Goal: Transaction & Acquisition: Purchase product/service

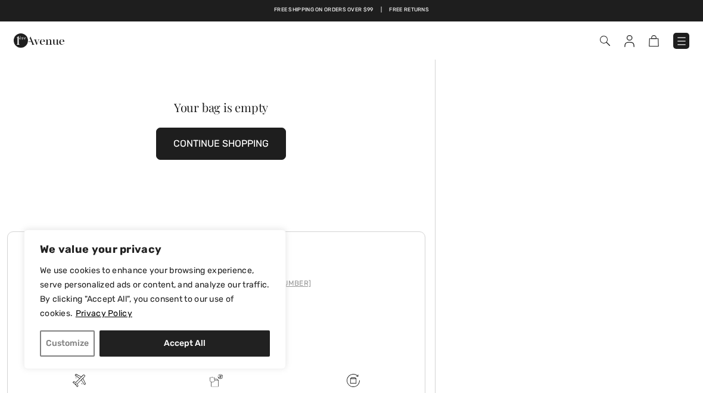
click at [139, 341] on button "Accept All" at bounding box center [184, 343] width 170 height 26
checkbox input "true"
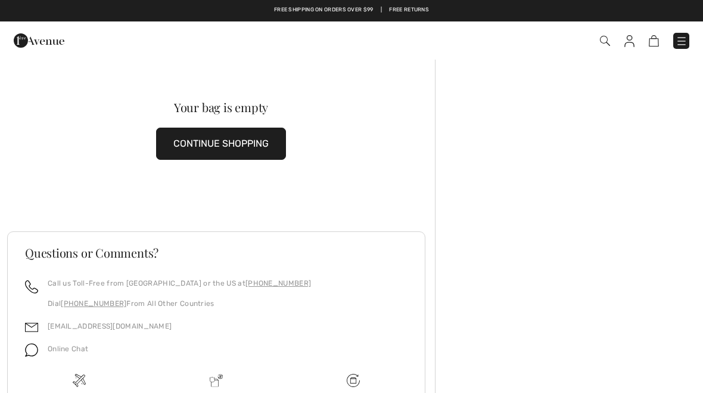
click at [683, 41] on img at bounding box center [681, 41] width 12 height 12
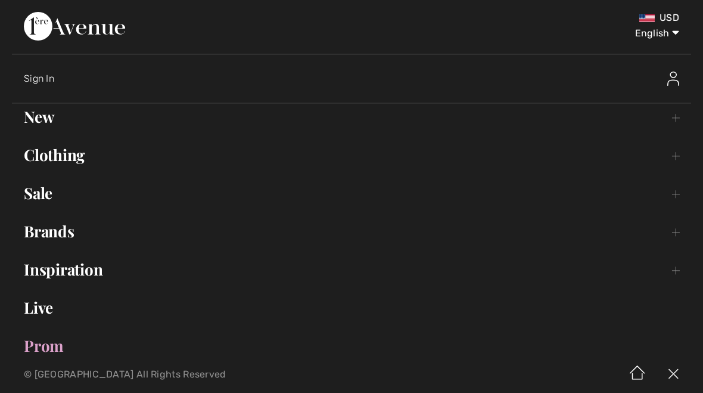
click at [49, 227] on link "Brands Open submenu" at bounding box center [351, 231] width 679 height 26
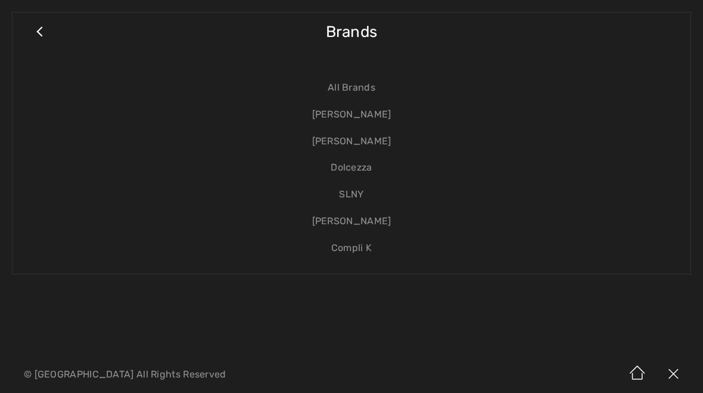
click at [359, 251] on link "Compli K" at bounding box center [351, 248] width 654 height 27
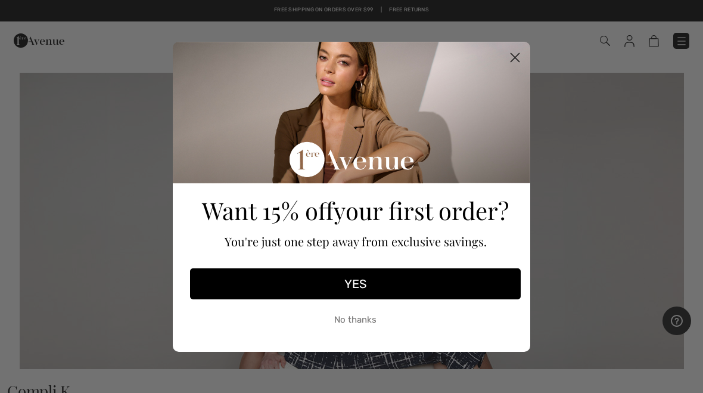
click at [515, 61] on circle "Close dialog" at bounding box center [515, 57] width 20 height 20
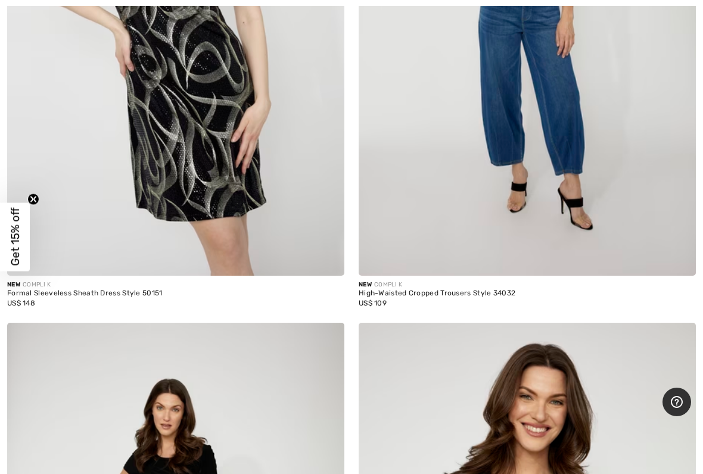
scroll to position [9330, 0]
click at [528, 156] on img at bounding box center [527, 22] width 337 height 506
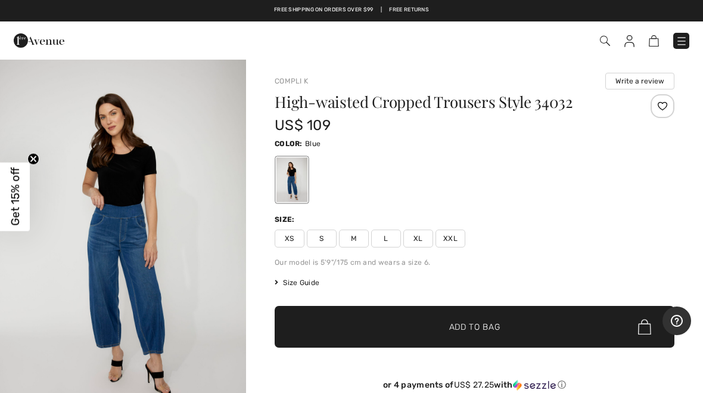
click at [389, 239] on span "L" at bounding box center [386, 238] width 30 height 18
click at [474, 328] on span "Add to Bag" at bounding box center [474, 326] width 51 height 13
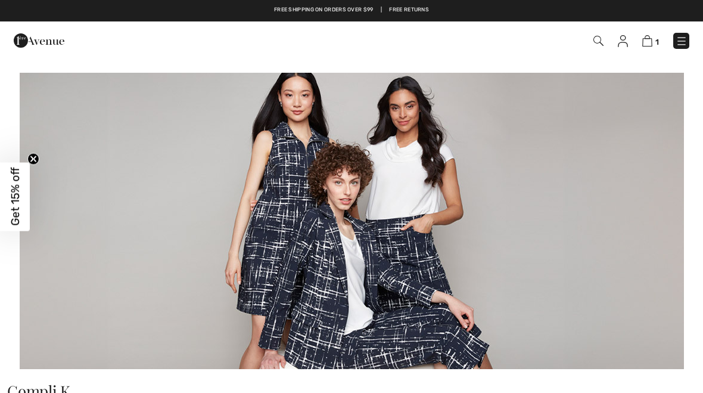
checkbox input "true"
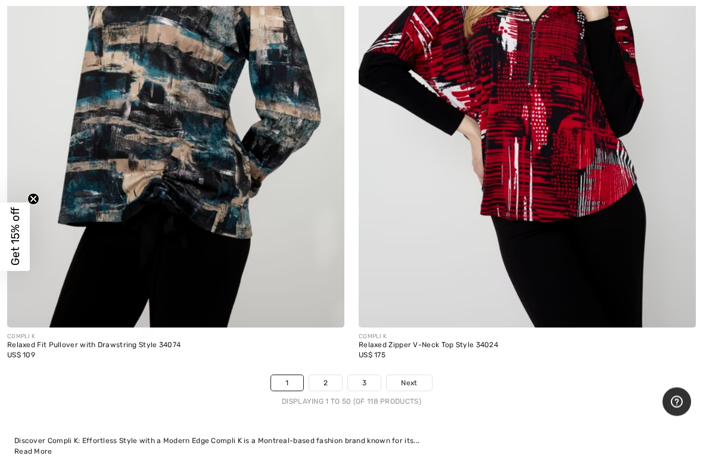
scroll to position [14522, 0]
click at [416, 378] on span "Next" at bounding box center [409, 383] width 16 height 11
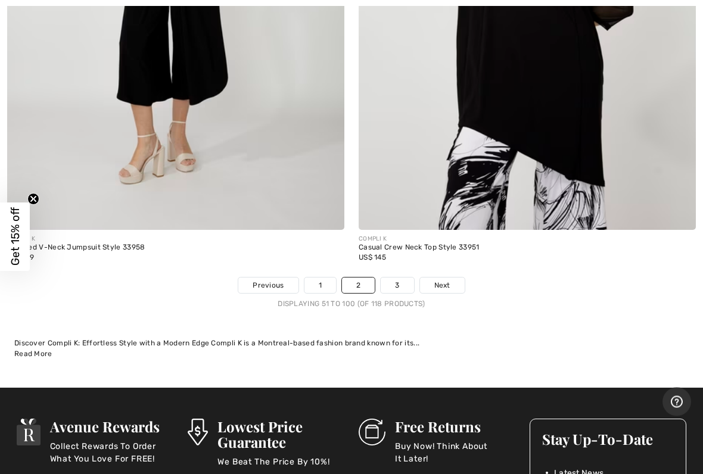
scroll to position [14718, 0]
click at [393, 278] on link "3" at bounding box center [397, 285] width 33 height 15
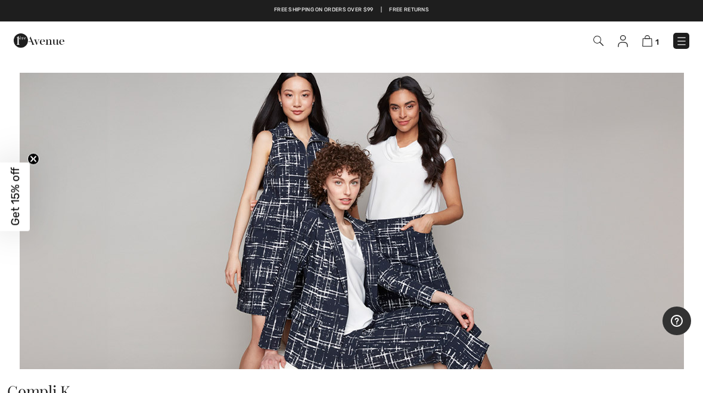
click at [683, 37] on img at bounding box center [681, 41] width 12 height 12
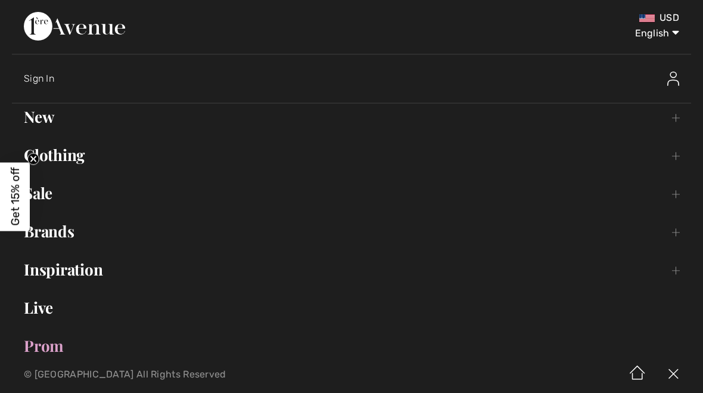
click at [71, 150] on link "Clothing Toggle submenu" at bounding box center [351, 155] width 679 height 26
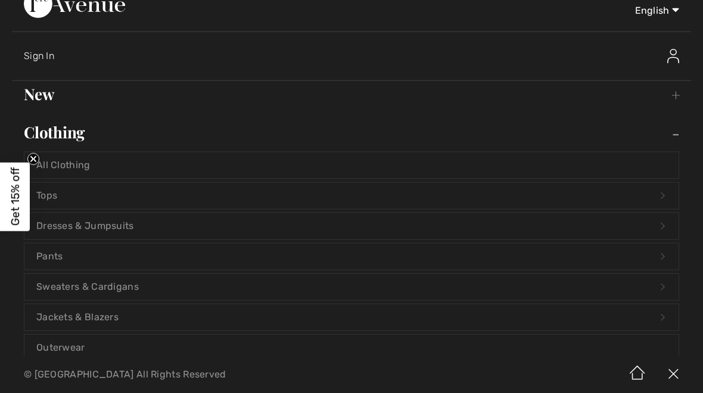
scroll to position [29, 0]
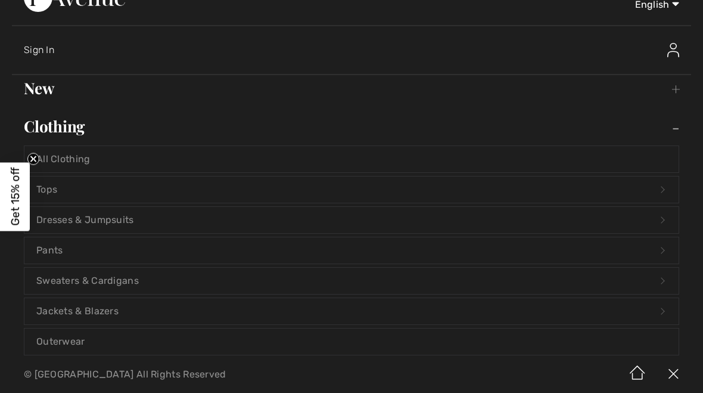
click at [53, 192] on link "Tops Open submenu" at bounding box center [351, 189] width 654 height 26
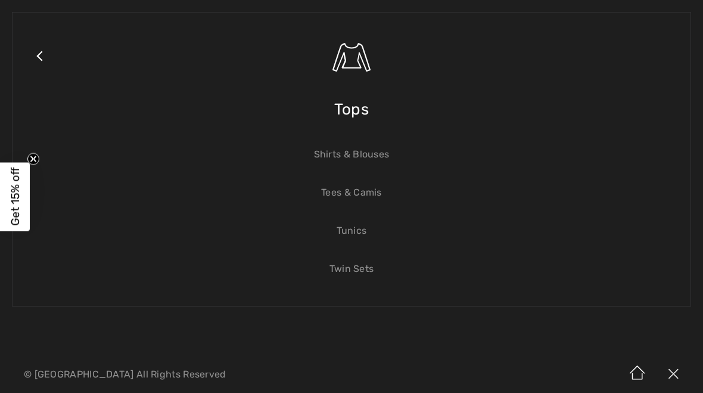
click at [350, 232] on link "Tunics" at bounding box center [351, 230] width 654 height 26
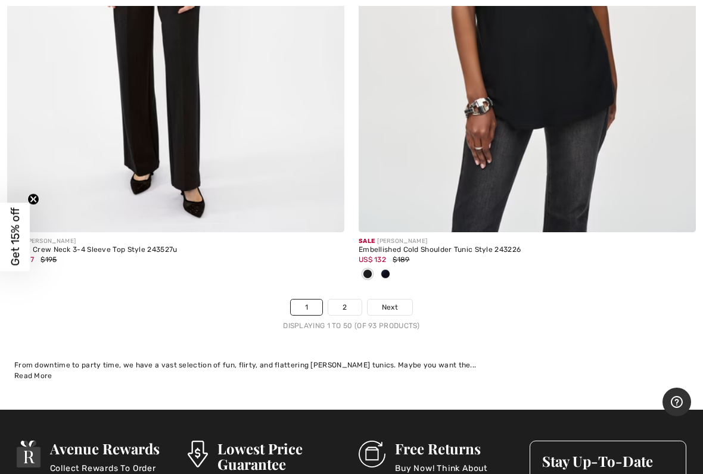
scroll to position [14486, 0]
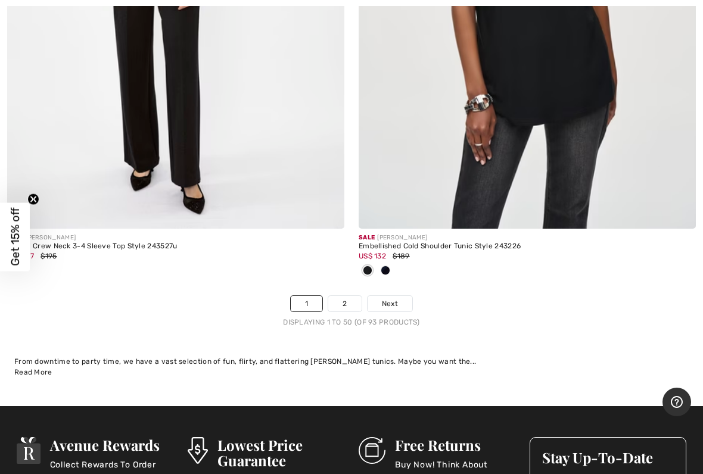
click at [394, 298] on span "Next" at bounding box center [390, 303] width 16 height 11
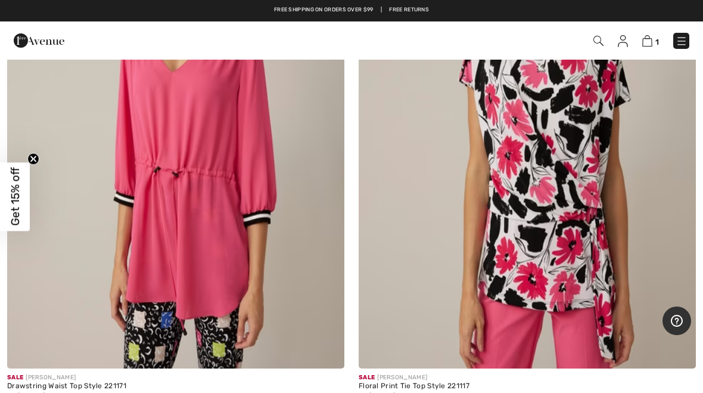
scroll to position [11343, 0]
